Goal: Task Accomplishment & Management: Use online tool/utility

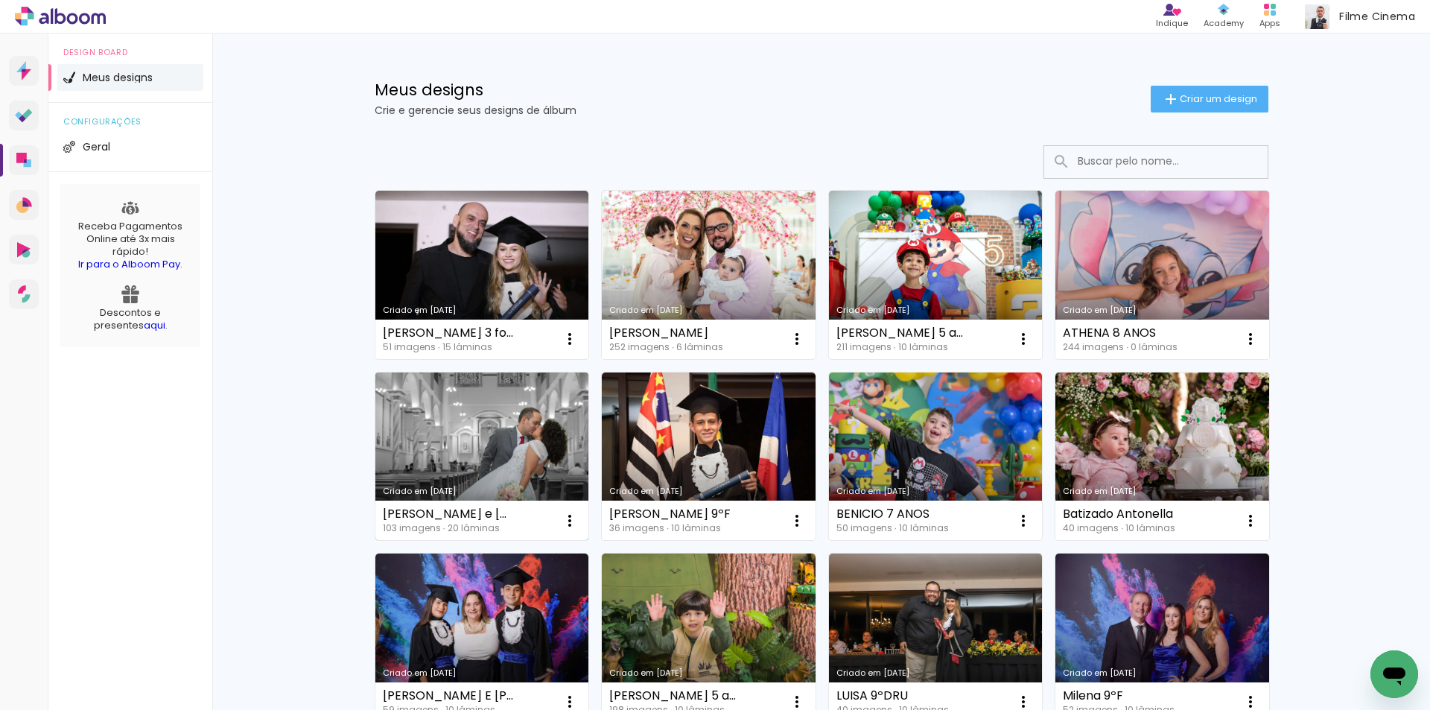
click at [463, 456] on link "Criado em [DATE]" at bounding box center [482, 456] width 214 height 168
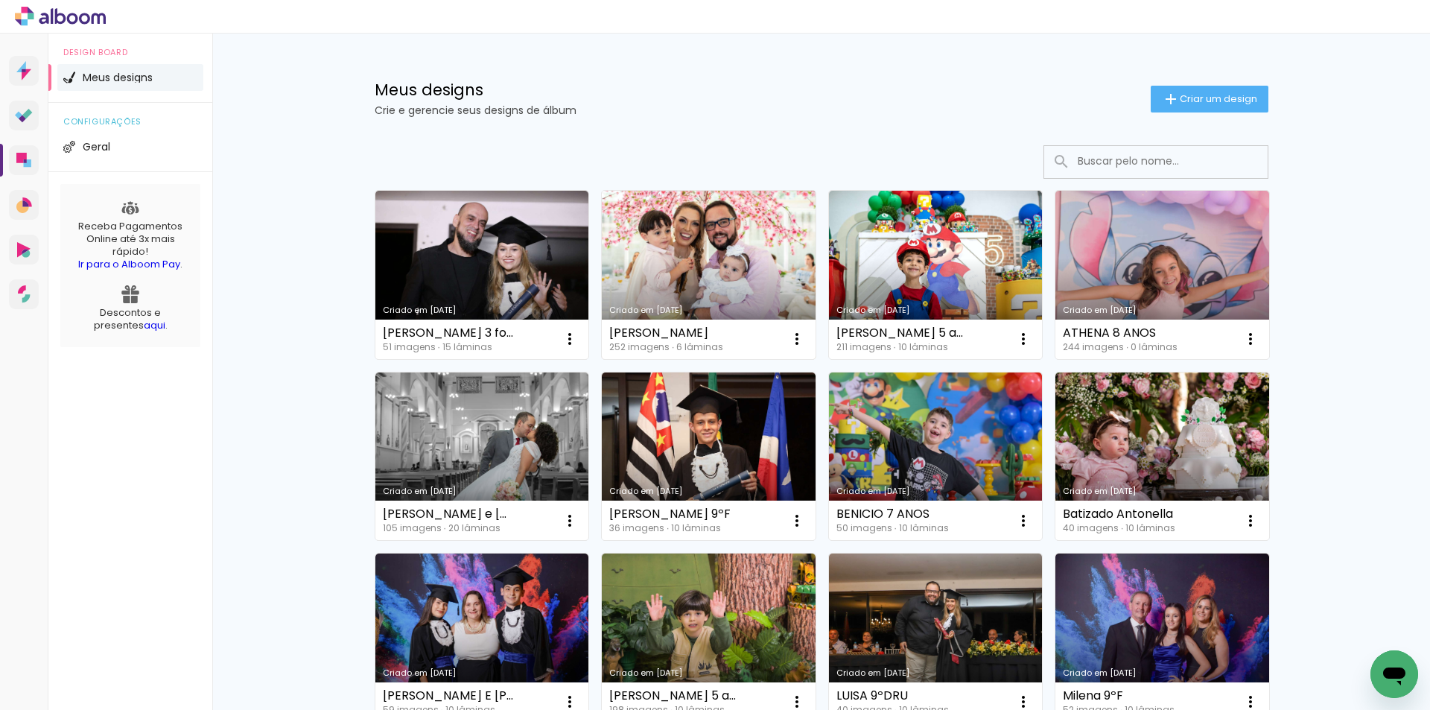
click at [678, 280] on link "Criado em [DATE]" at bounding box center [709, 275] width 214 height 168
